Goal: Task Accomplishment & Management: Complete application form

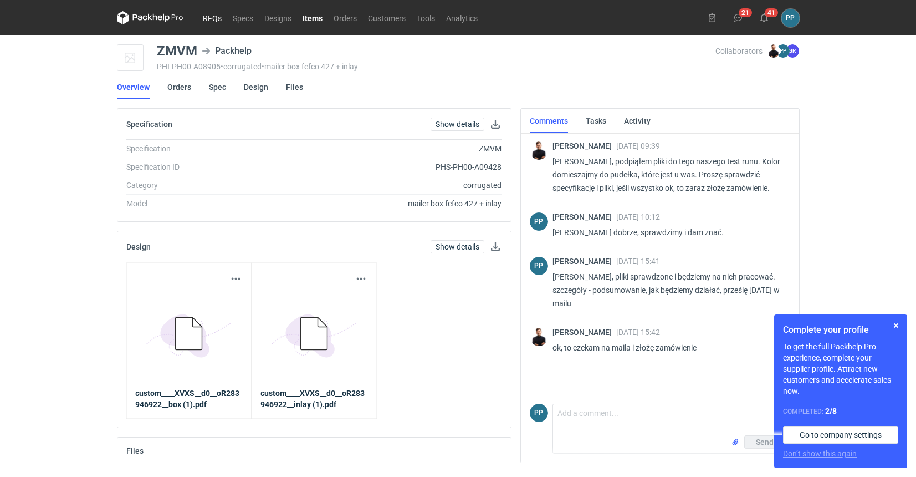
click at [210, 21] on link "RFQs" at bounding box center [212, 17] width 30 height 13
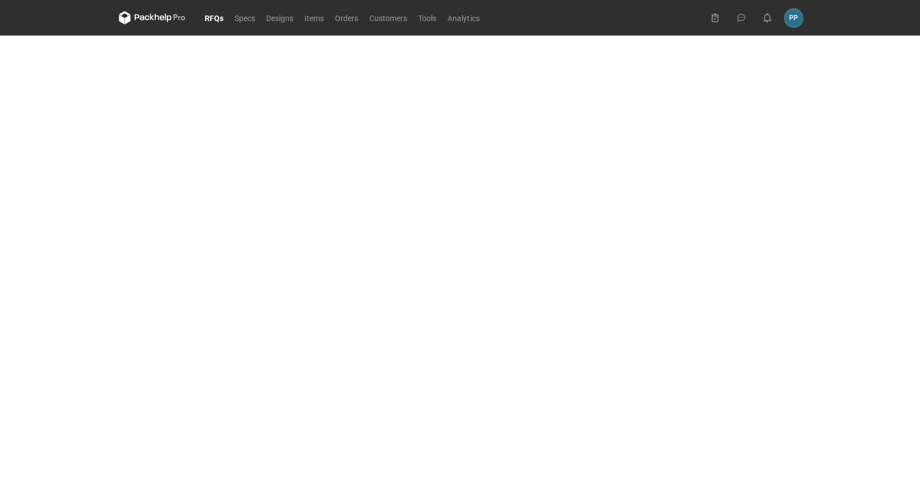
click at [210, 21] on link "RFQs" at bounding box center [214, 17] width 30 height 13
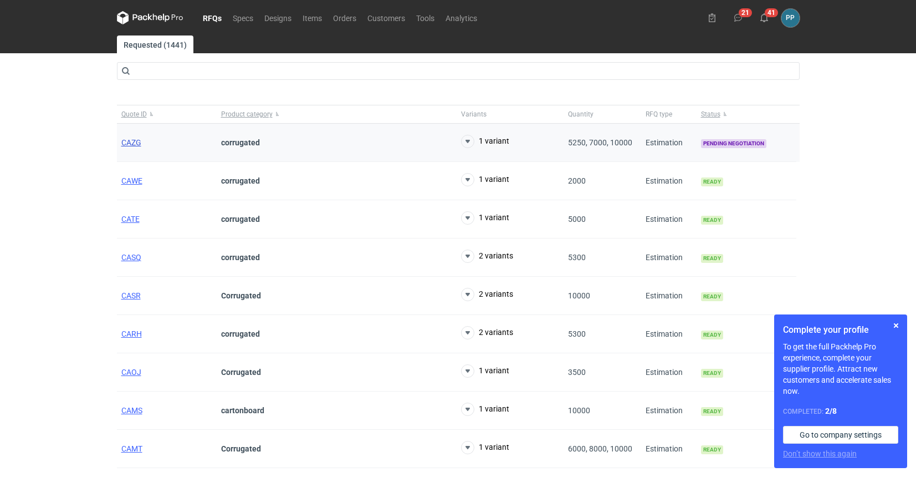
click at [133, 144] on span "CAZG" at bounding box center [131, 142] width 20 height 9
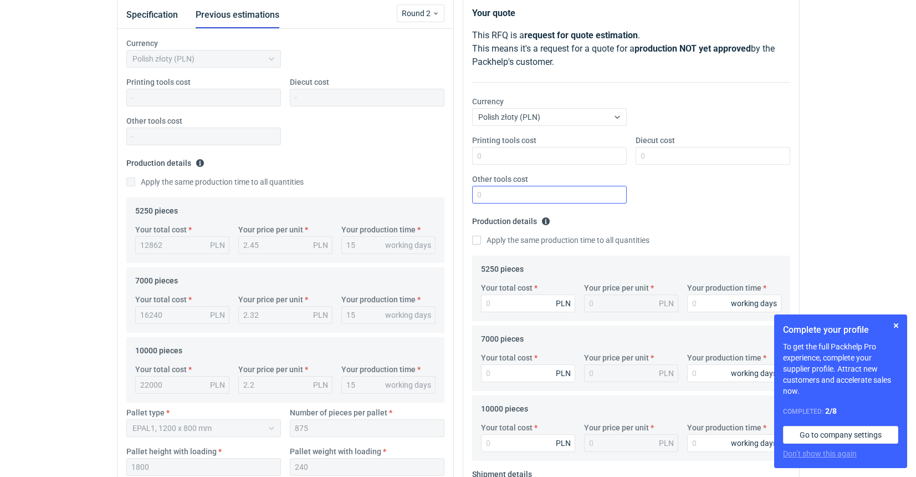
scroll to position [149, 0]
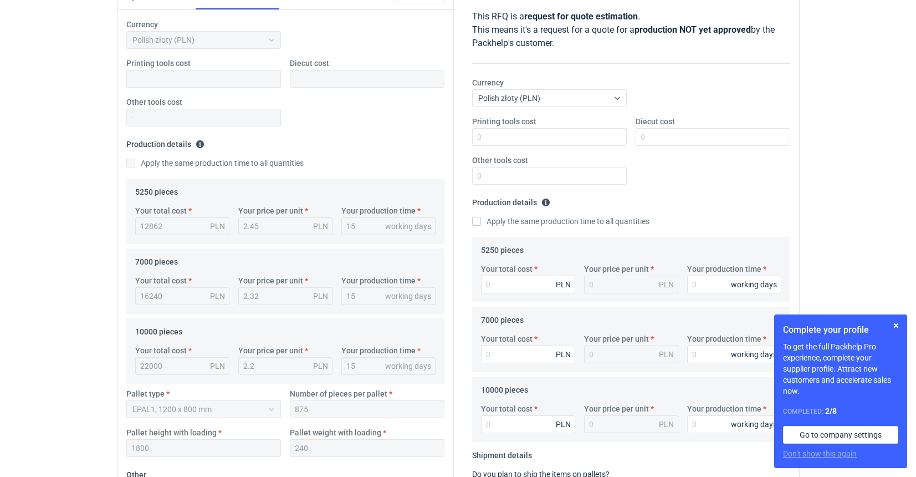
click at [479, 221] on input "Apply the same production time to all quantities" at bounding box center [476, 221] width 9 height 9
checkbox input "true"
click at [709, 288] on input "Your production time" at bounding box center [734, 285] width 94 height 18
type input "1"
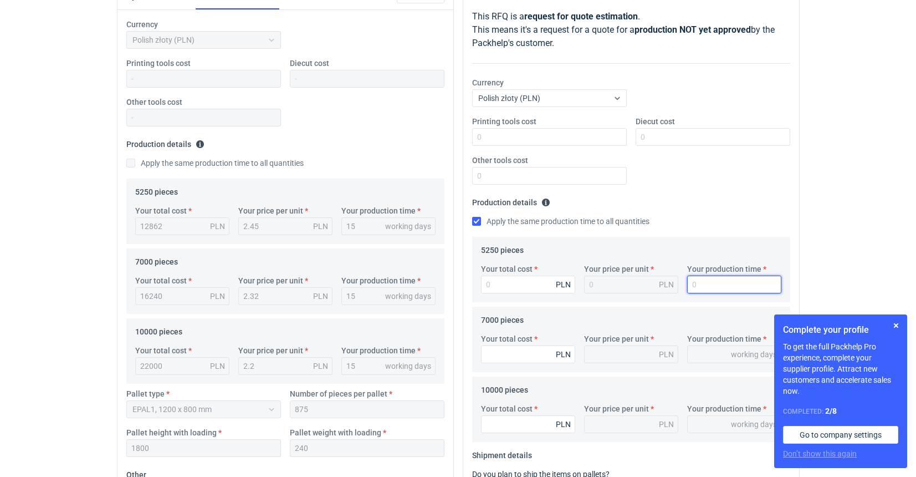
type input "1"
type input "15"
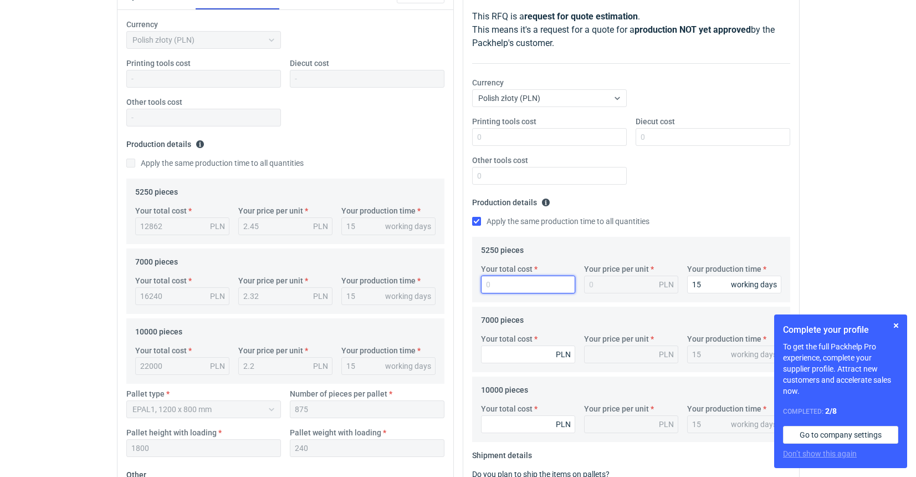
click at [503, 283] on input "Your total cost" at bounding box center [528, 285] width 94 height 18
type input "1233"
type input "0.23"
type input "12337"
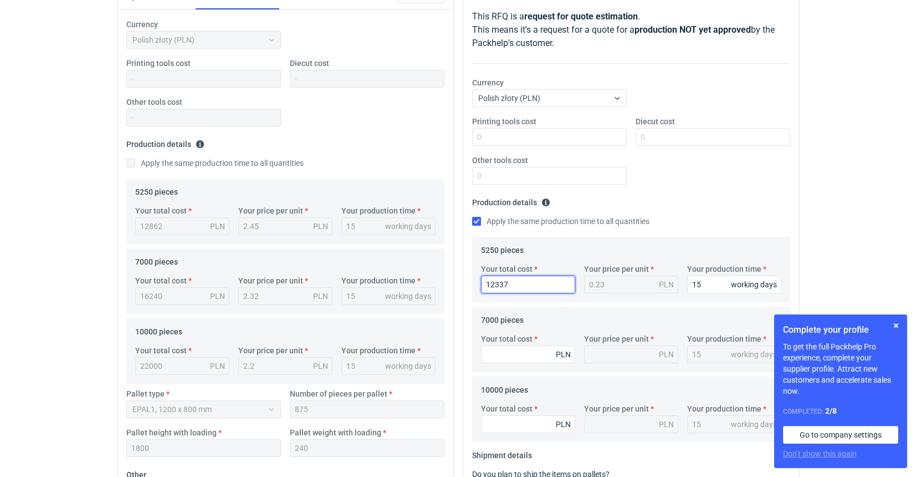
type input "2.35"
type input "12337.5"
click at [498, 355] on input "Your total cost" at bounding box center [528, 354] width 94 height 18
type input "15610"
type input "2.23"
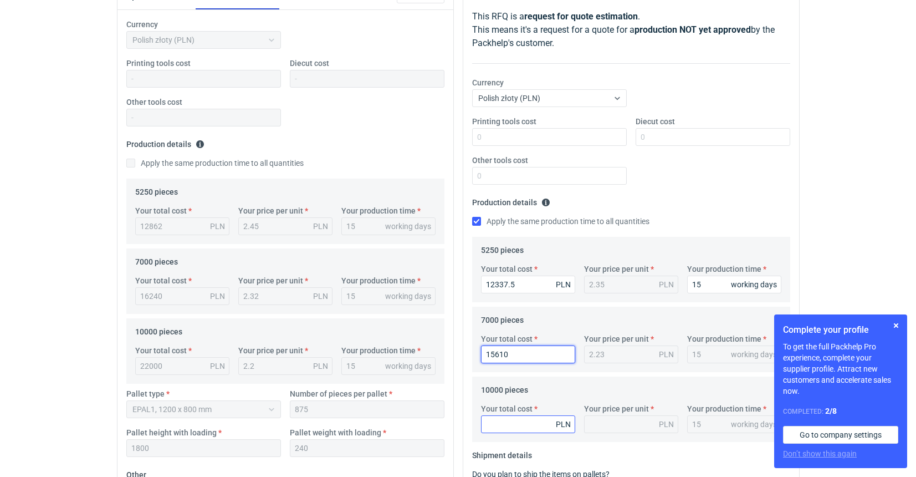
type input "15610"
click at [505, 429] on input "Your total cost" at bounding box center [528, 424] width 94 height 18
type input "21000"
type input "2.1"
type input "210000"
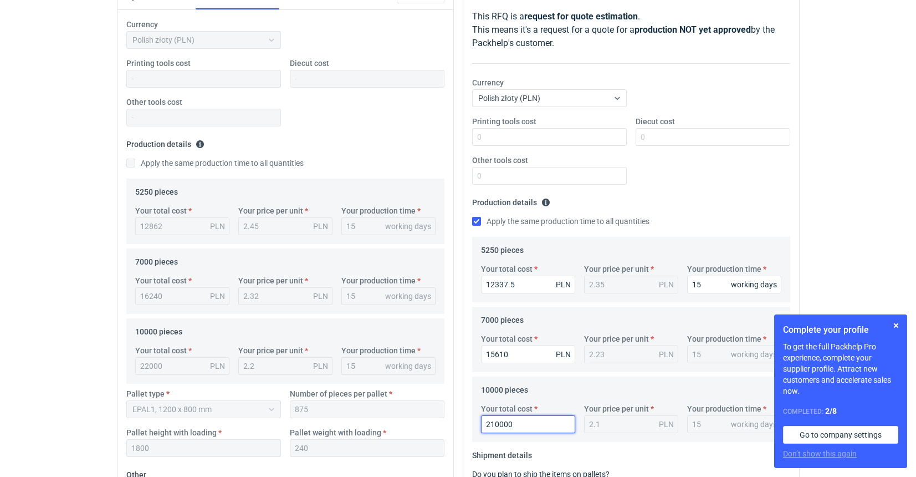
type input "21"
type input "21000"
type input "2.1"
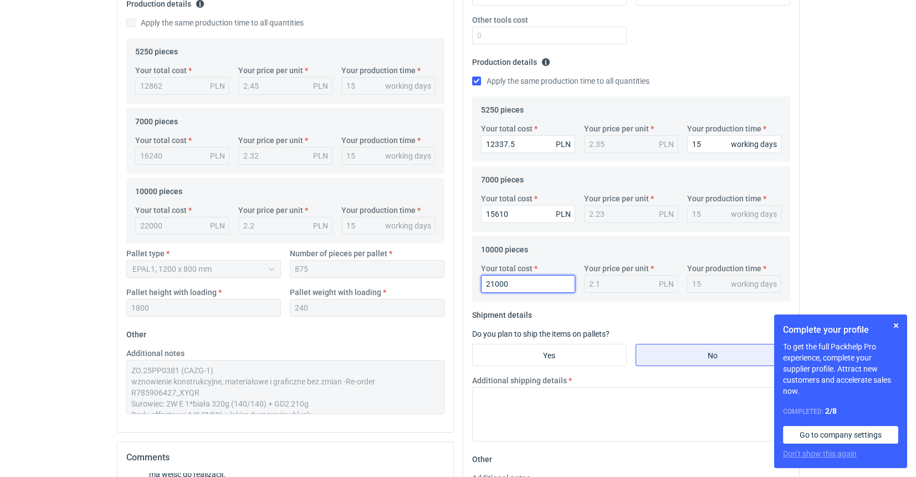
scroll to position [0, 0]
type input "21000"
click at [531, 353] on input "Yes" at bounding box center [550, 354] width 154 height 21
radio input "true"
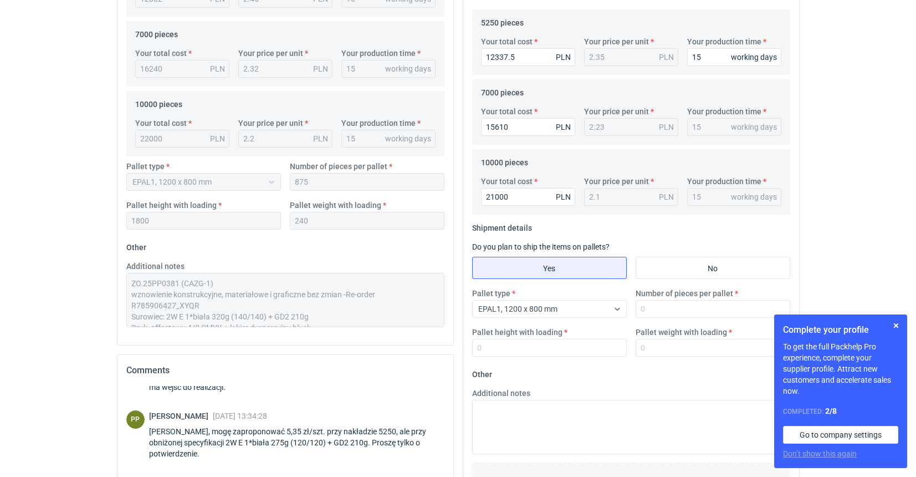
scroll to position [384, 0]
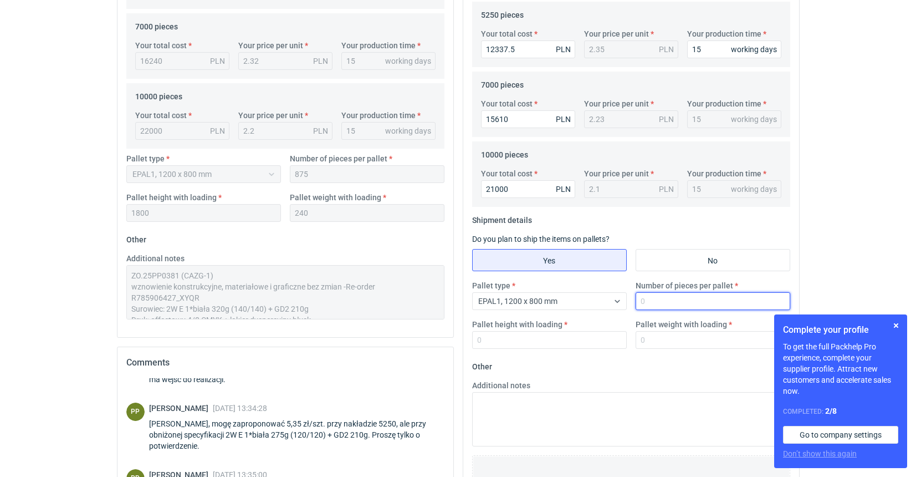
click at [653, 300] on input "Number of pieces per pallet" at bounding box center [713, 301] width 155 height 18
type input "875"
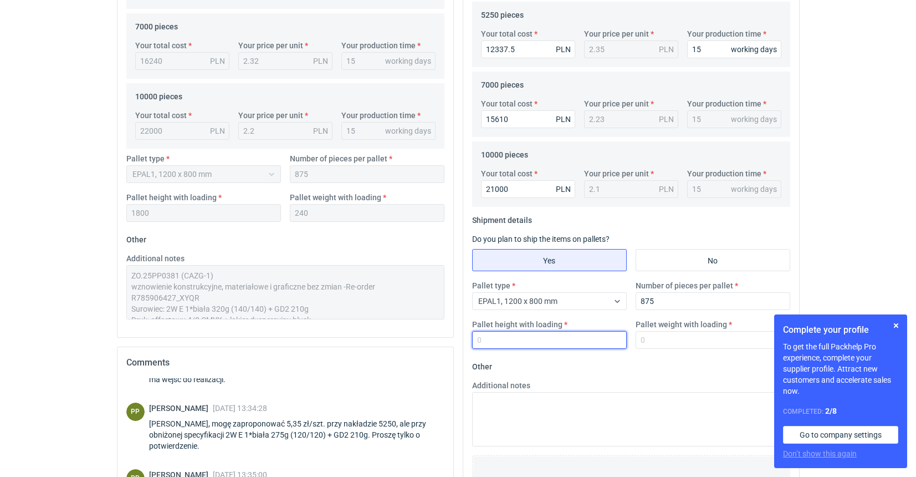
click at [558, 341] on input "Pallet height with loading" at bounding box center [549, 340] width 155 height 18
type input "1800"
click at [675, 338] on input "Pallet weight with loading" at bounding box center [713, 340] width 155 height 18
type input "240"
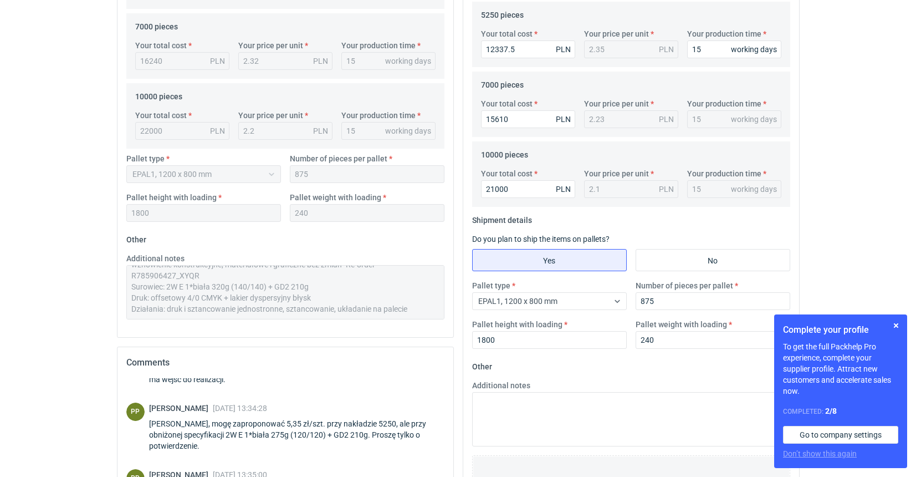
click at [309, 324] on div "Additional notes ZO.25PP0381 (CAZG-1) wznowienie konstrukcyjne, materiałowe i g…" at bounding box center [285, 290] width 327 height 75
click at [500, 400] on textarea "Additional notes" at bounding box center [631, 419] width 318 height 54
paste textarea "ZO.25PP0381 (CAZG-1) wznowienie konstrukcyjne, materiałowe i graficzne bez zmia…"
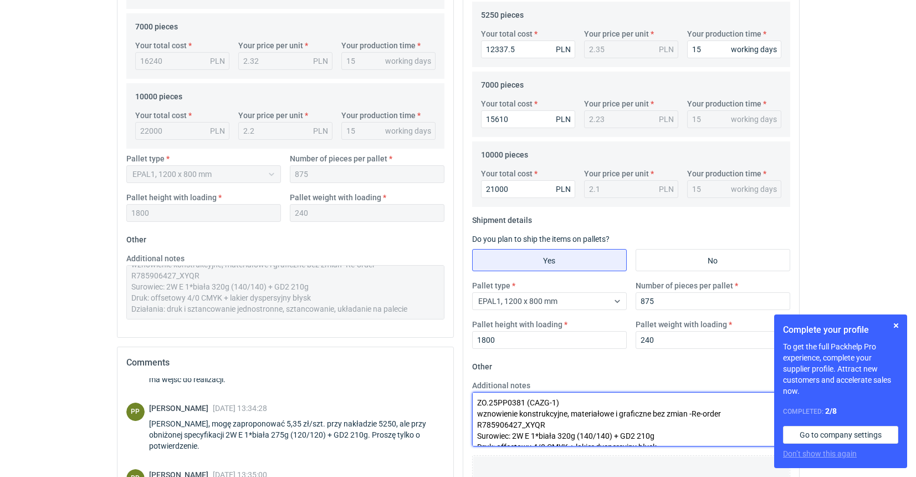
scroll to position [384, 1]
drag, startPoint x: 551, startPoint y: 426, endPoint x: 470, endPoint y: 414, distance: 81.3
click at [470, 414] on div "Additional notes ZO.25PP0381 (CAZG-1) wznowienie konstrukcyjne, materiałowe i g…" at bounding box center [631, 413] width 327 height 67
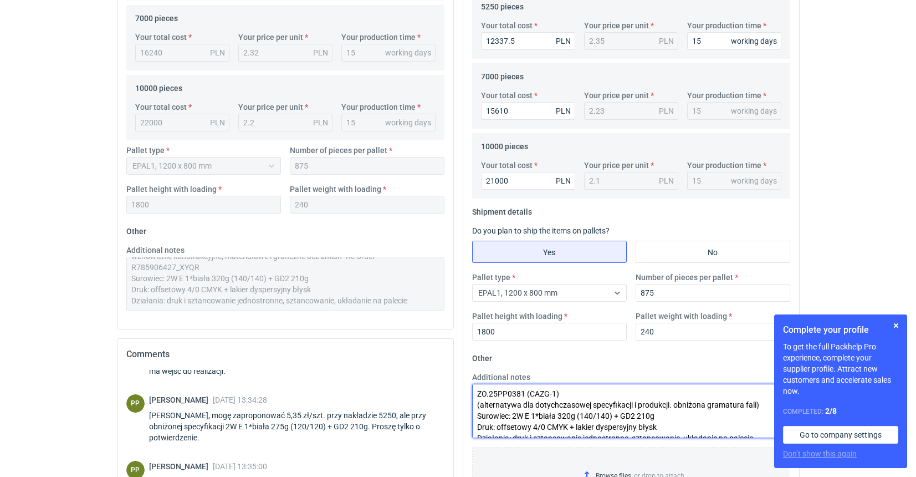
scroll to position [1, 0]
click at [677, 404] on textarea "ZO.25PP0381 (CAZG-1) (alternatywa dla dotychczasowej specyfikacji i produkcji. …" at bounding box center [631, 411] width 318 height 54
drag, startPoint x: 610, startPoint y: 415, endPoint x: 513, endPoint y: 414, distance: 97.0
click at [513, 414] on textarea "ZO.25PP0381 (CAZG-1) (alternatywa dla dotychczasowej specyfikacji i produkcji. …" at bounding box center [631, 411] width 318 height 54
paste textarea "275g (120/12"
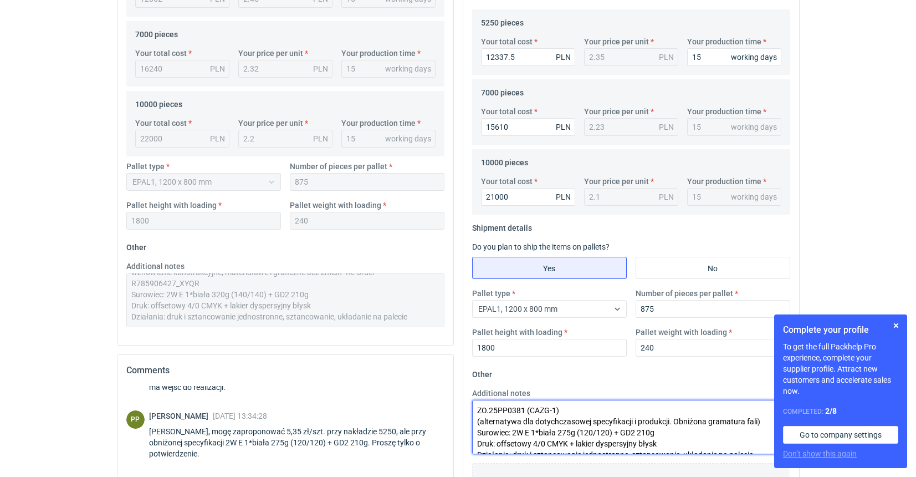
scroll to position [374, 0]
type textarea "ZO.25PP0381 (CAZG-1) (alternatywa dla dotychczasowej specyfikacji i produkcji. …"
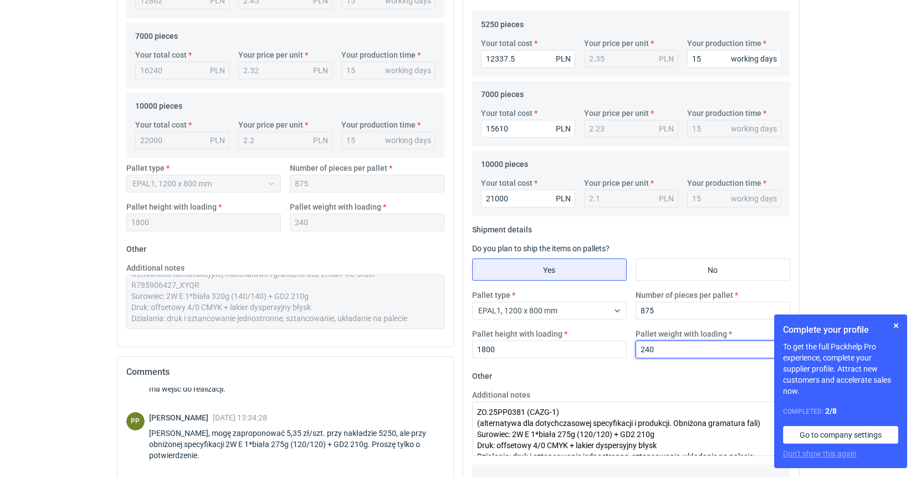
click at [650, 349] on input "240" at bounding box center [713, 349] width 155 height 18
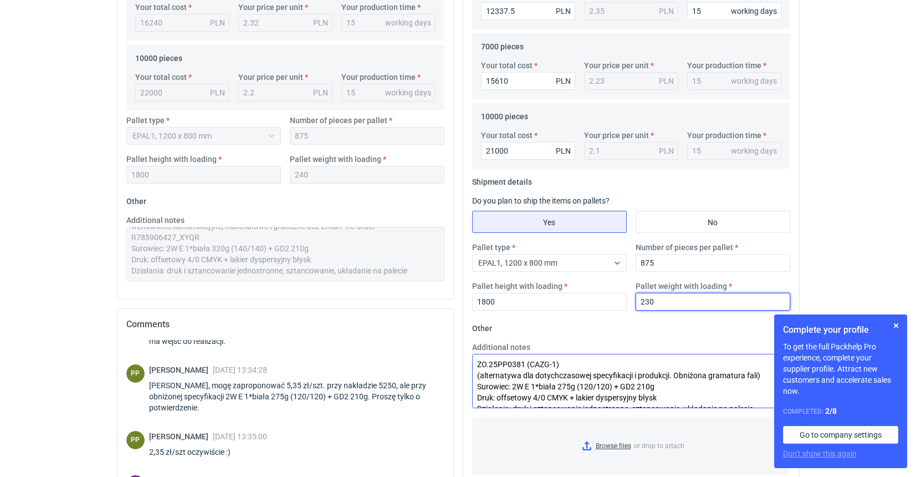
type input "230"
click at [623, 386] on textarea "ZO.25PP0381 (CAZG-1) (alternatywa dla dotychczasowej specyfikacji i produkcji. …" at bounding box center [631, 381] width 318 height 54
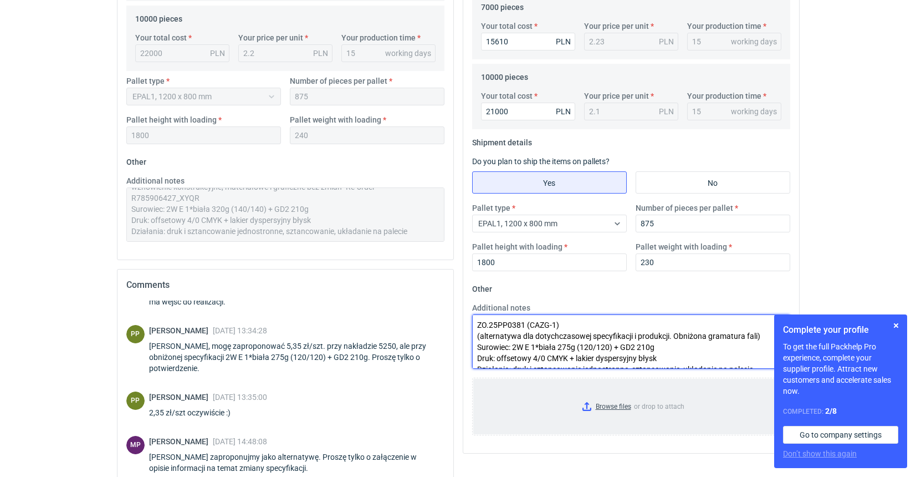
scroll to position [462, 0]
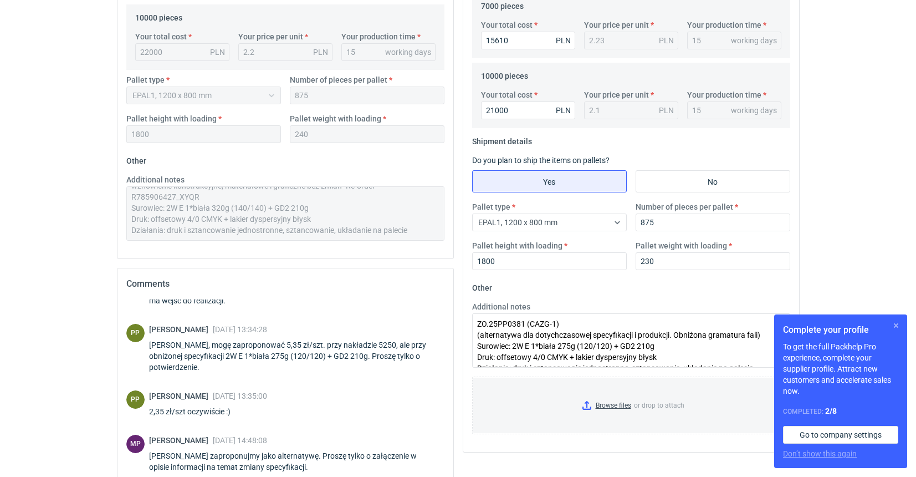
click at [898, 327] on button "button" at bounding box center [896, 325] width 13 height 13
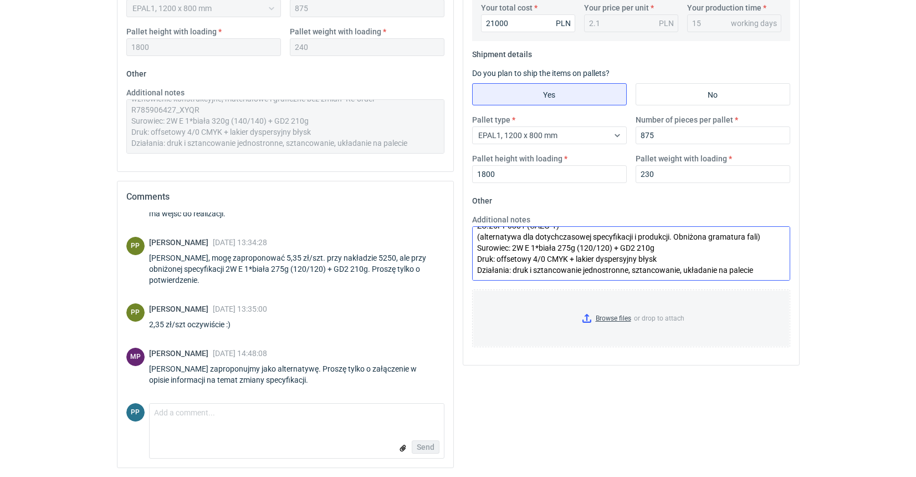
scroll to position [549, 0]
click at [760, 269] on textarea "ZO.25PP0381 (CAZG-1) (alternatywa dla dotychczasowej specyfikacji i produkcji. …" at bounding box center [631, 253] width 318 height 54
click at [758, 236] on textarea "ZO.25PP0381 (CAZG-1) (alternatywa dla dotychczasowej specyfikacji i produkcji. …" at bounding box center [631, 253] width 318 height 54
click at [757, 236] on textarea "ZO.25PP0381 (CAZG-1) (alternatywa dla dotychczasowej specyfikacji i produkcji. …" at bounding box center [631, 253] width 318 height 54
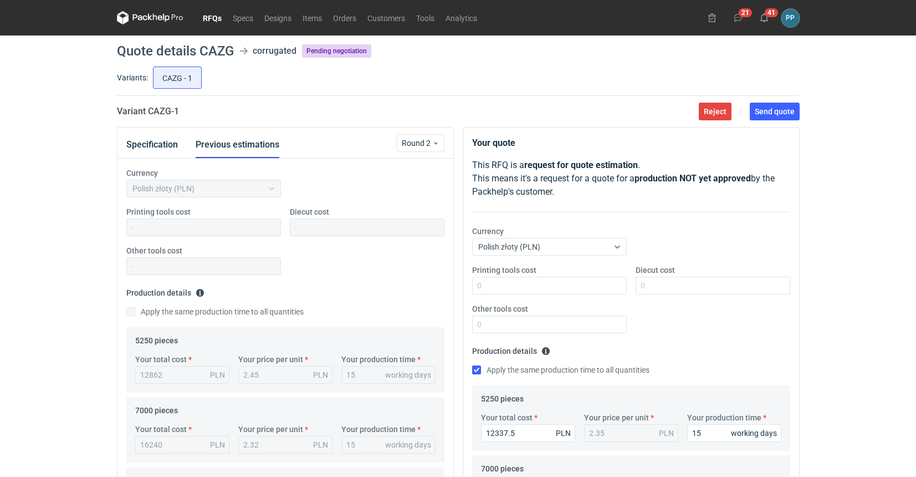
scroll to position [0, 0]
type textarea "ZO.25PP0381 (CAZG-1) (alternatywa dla dotychczasowej specyfikacji i produkcji. …"
click at [782, 113] on span "Send quote" at bounding box center [775, 112] width 40 height 8
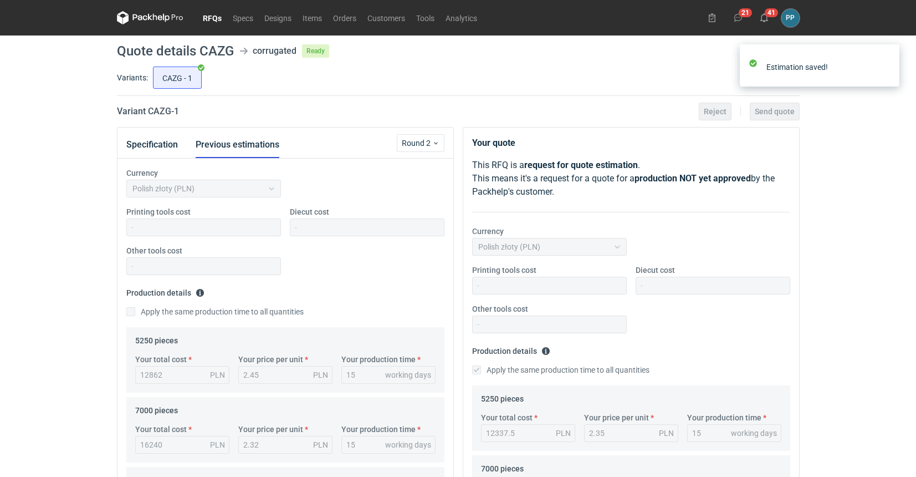
scroll to position [264, 0]
click at [162, 142] on button "Specification" at bounding box center [152, 144] width 52 height 27
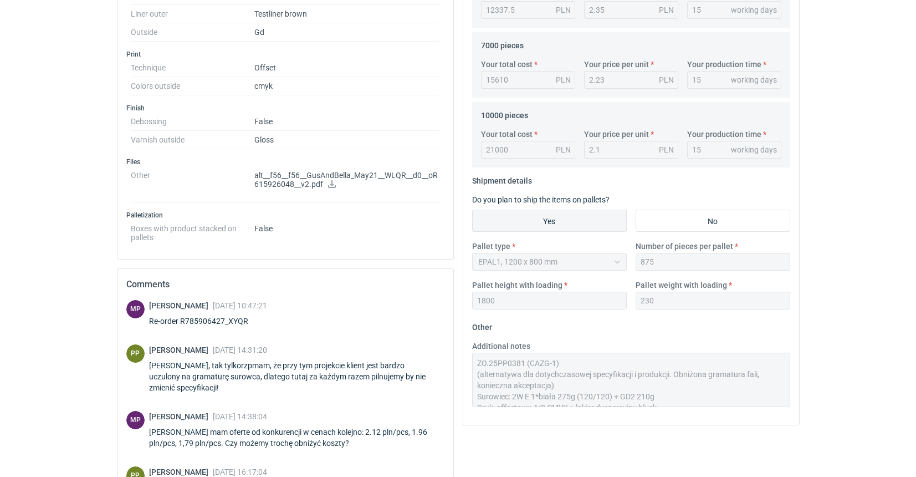
scroll to position [0, 0]
drag, startPoint x: 236, startPoint y: 319, endPoint x: 180, endPoint y: 321, distance: 55.5
click at [180, 321] on div "Re-order R785906427_XYQR" at bounding box center [208, 320] width 118 height 11
click at [248, 323] on div "Re-order R785906427_XYQR" at bounding box center [208, 320] width 118 height 11
drag, startPoint x: 246, startPoint y: 322, endPoint x: 230, endPoint y: 320, distance: 16.2
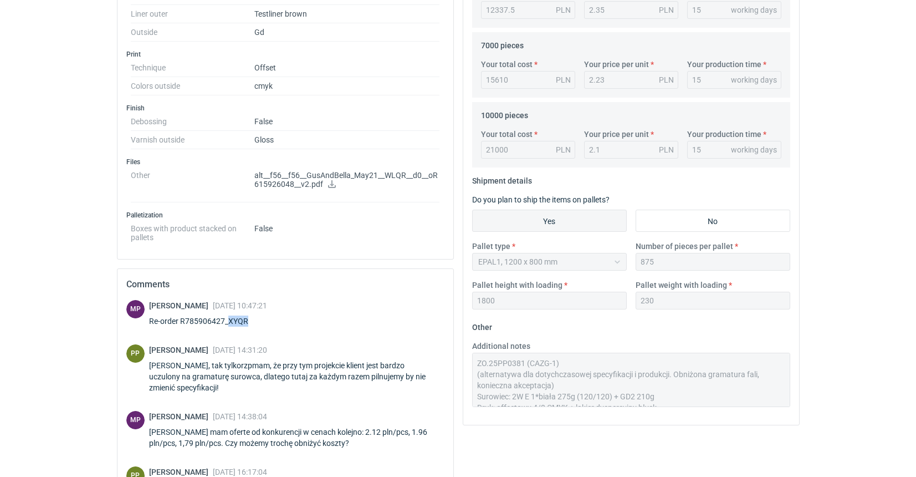
click at [230, 320] on div "Re-order R785906427_XYQR" at bounding box center [208, 320] width 118 height 11
drag, startPoint x: 230, startPoint y: 319, endPoint x: 390, endPoint y: 19, distance: 339.8
